Goal: Transaction & Acquisition: Purchase product/service

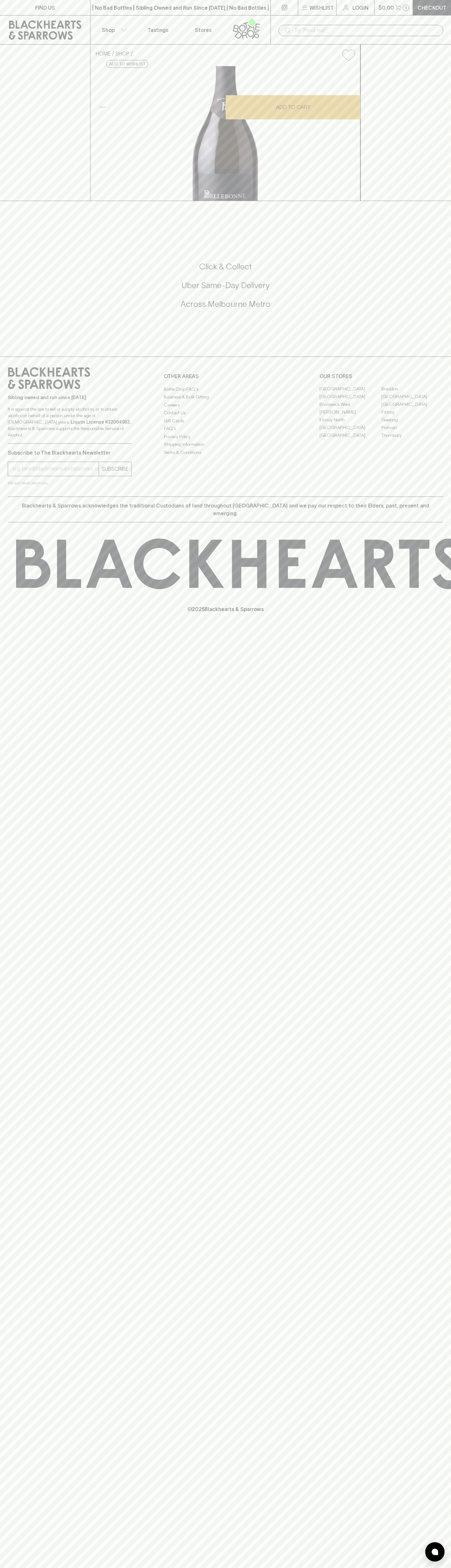
click at [112, 25] on button "Shop" at bounding box center [113, 29] width 45 height 28
click at [92, 1568] on html "FIND US | No Bad Bottles | Sibling Owned and Run Since 2006 | No Bad Bottles | …" at bounding box center [226, 784] width 451 height 1568
click at [6, 969] on div at bounding box center [226, 784] width 451 height 1568
